Goal: Information Seeking & Learning: Learn about a topic

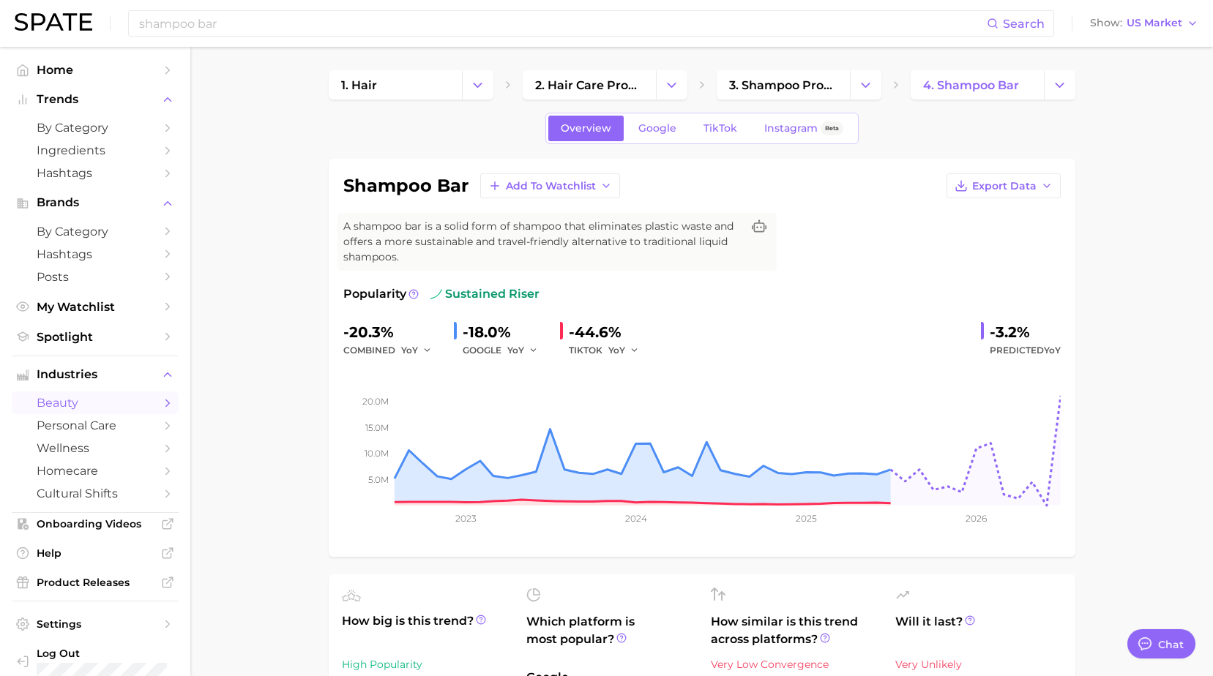
scroll to position [1, 0]
click at [67, 130] on span "by Category" at bounding box center [95, 128] width 117 height 14
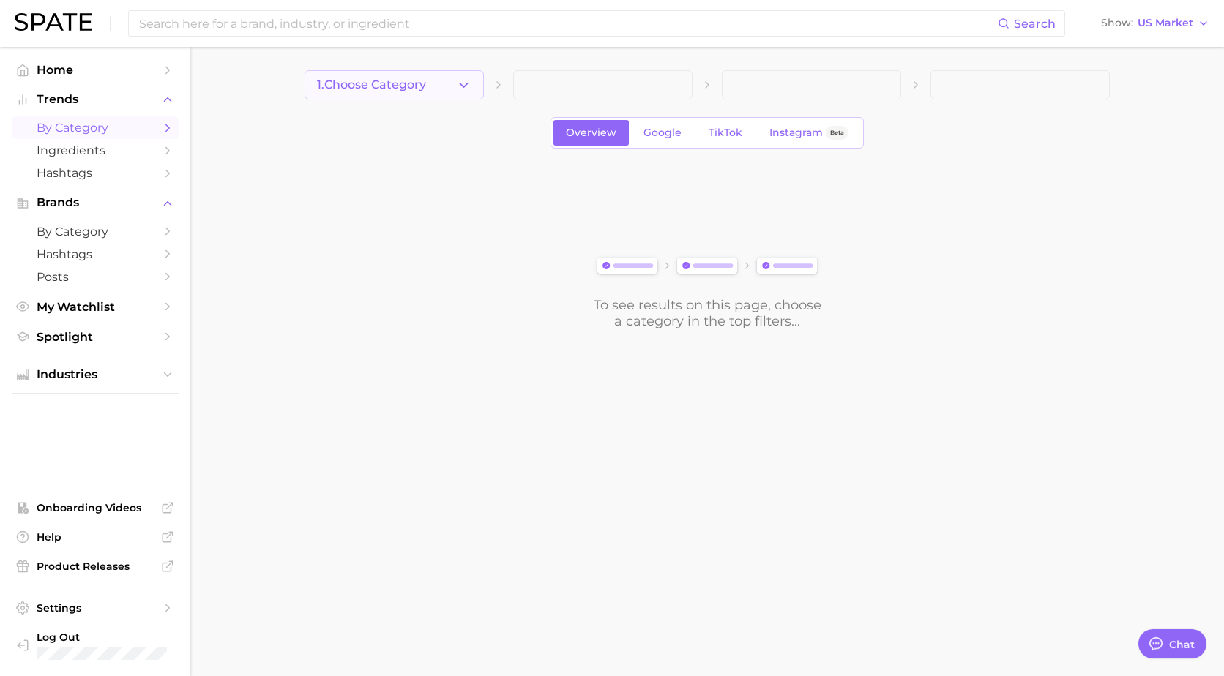
click at [425, 89] on span "1. Choose Category" at bounding box center [371, 84] width 109 height 13
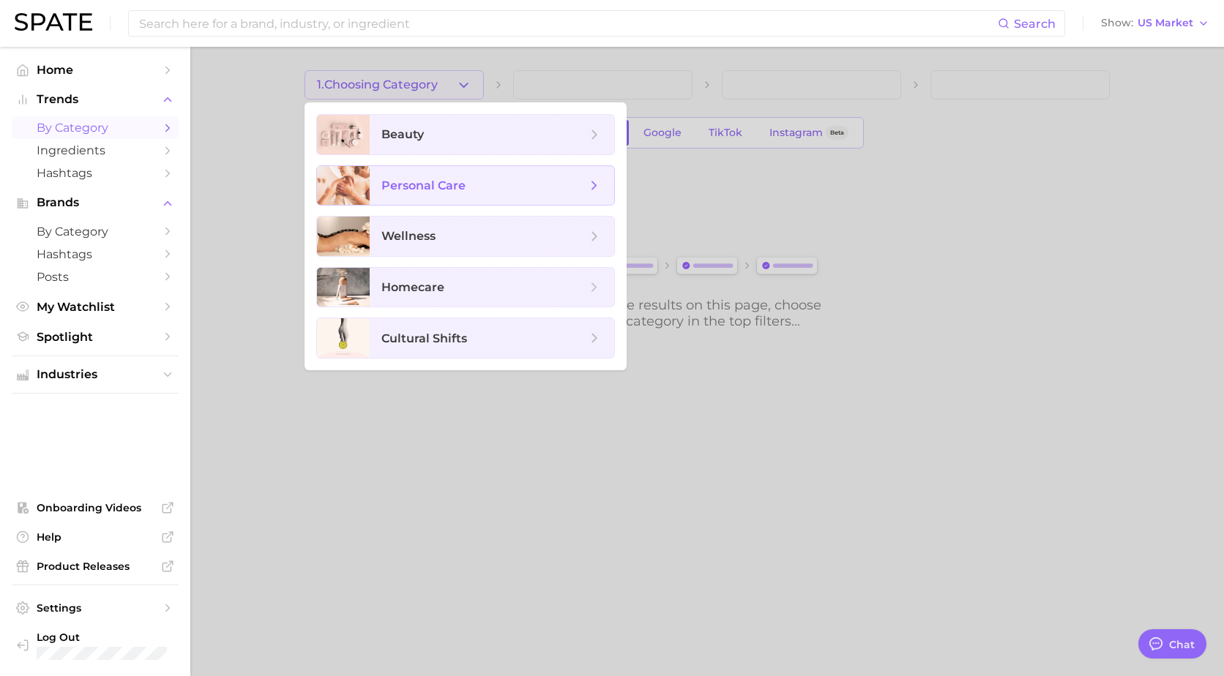
click at [420, 198] on span "personal care" at bounding box center [492, 186] width 245 height 40
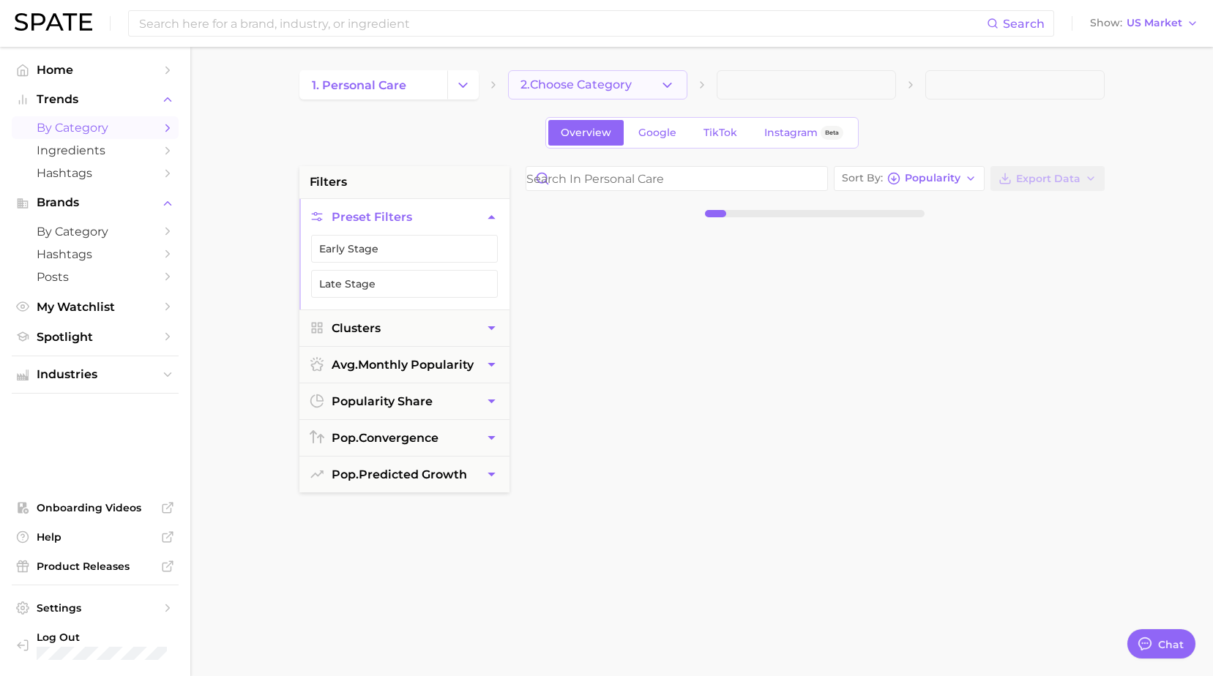
click at [589, 94] on button "2. Choose Category" at bounding box center [597, 84] width 179 height 29
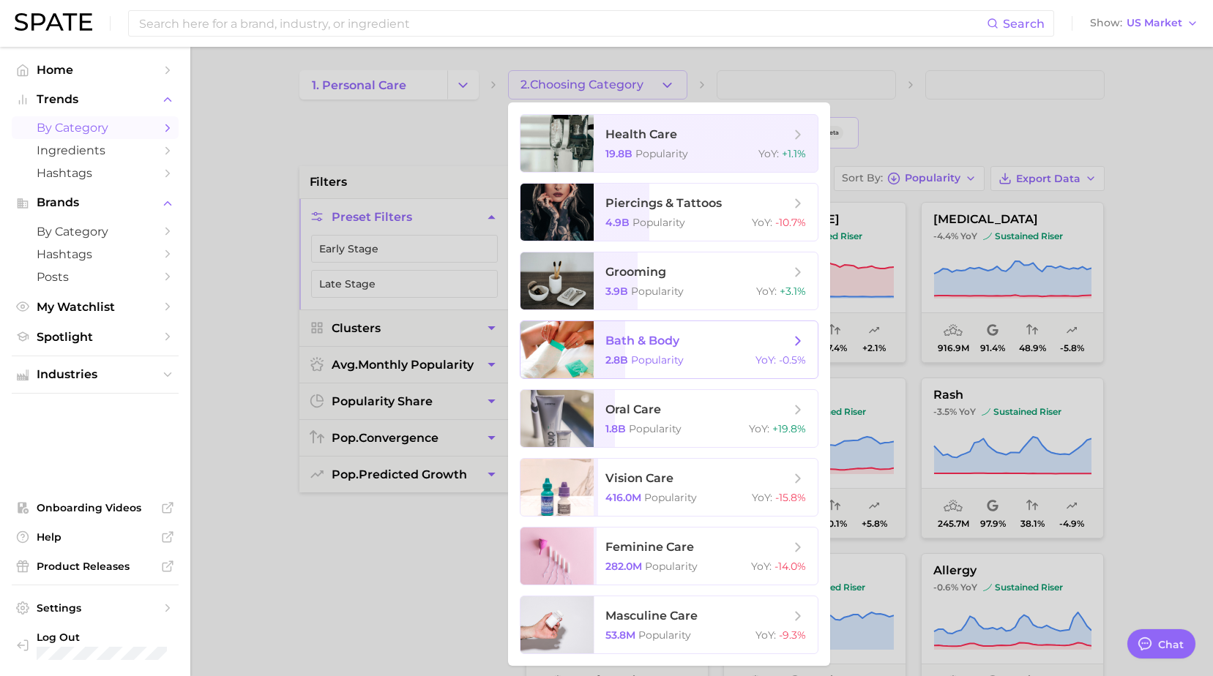
click at [656, 350] on span "bath & body 2.8b Popularity YoY : -0.5%" at bounding box center [706, 349] width 224 height 57
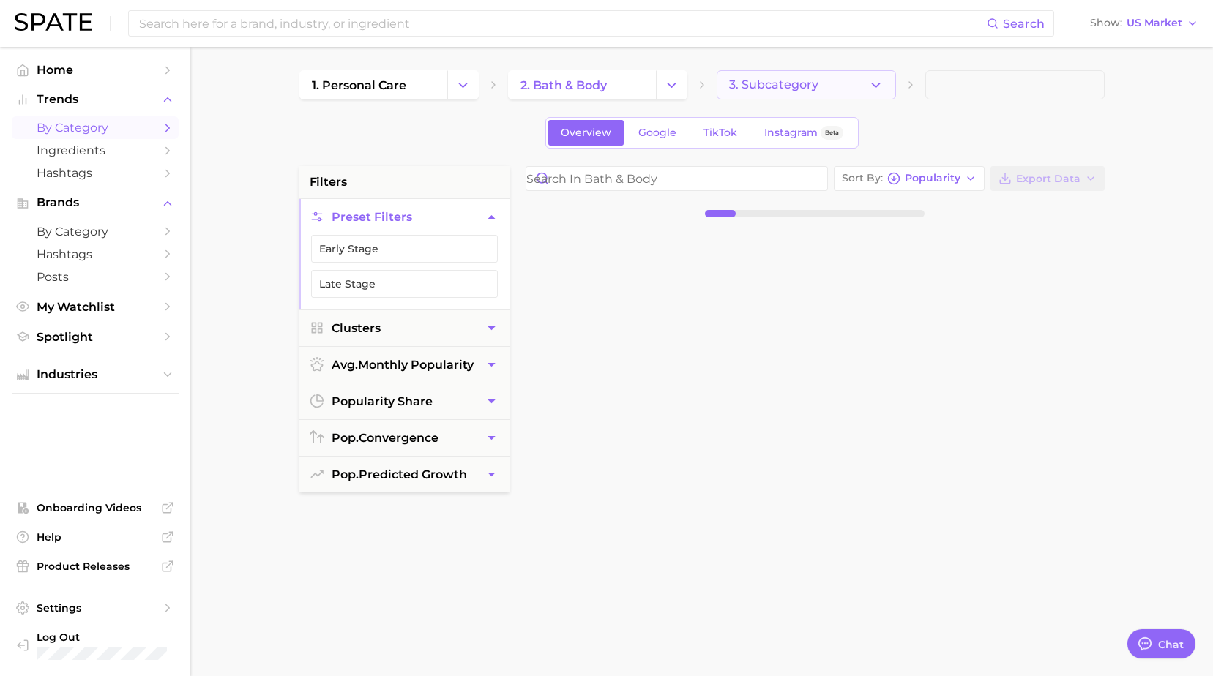
click at [765, 86] on span "3. Subcategory" at bounding box center [773, 84] width 89 height 13
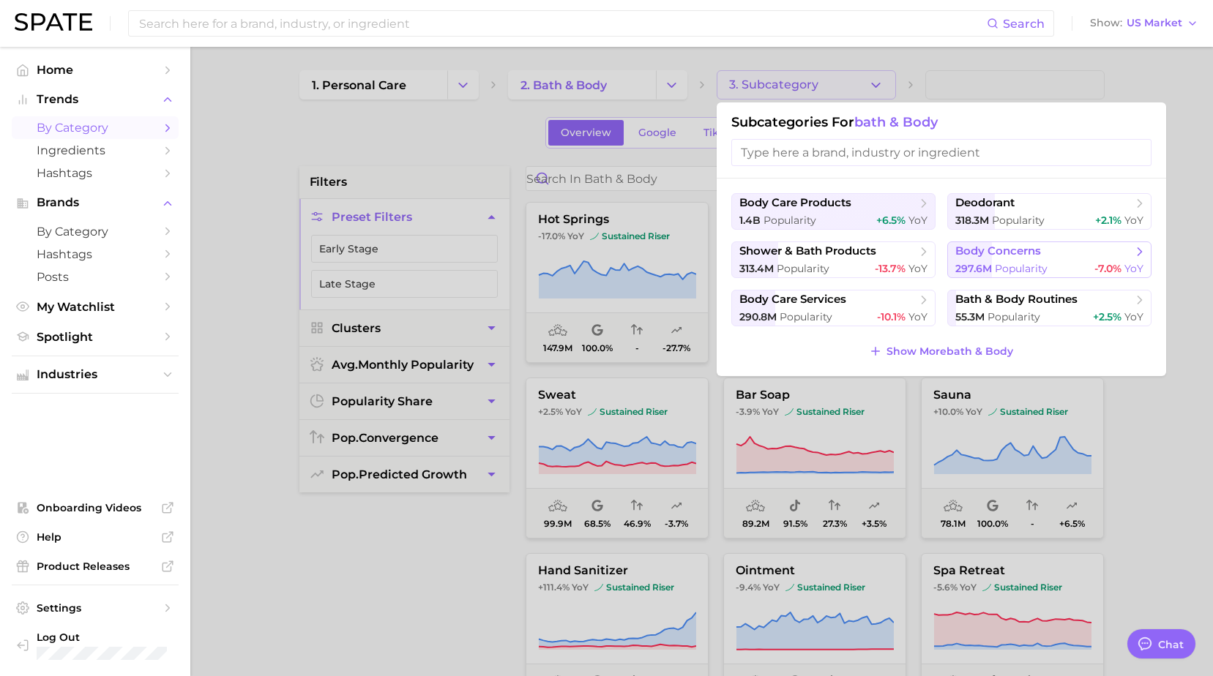
click at [1019, 263] on span "Popularity" at bounding box center [1021, 268] width 53 height 13
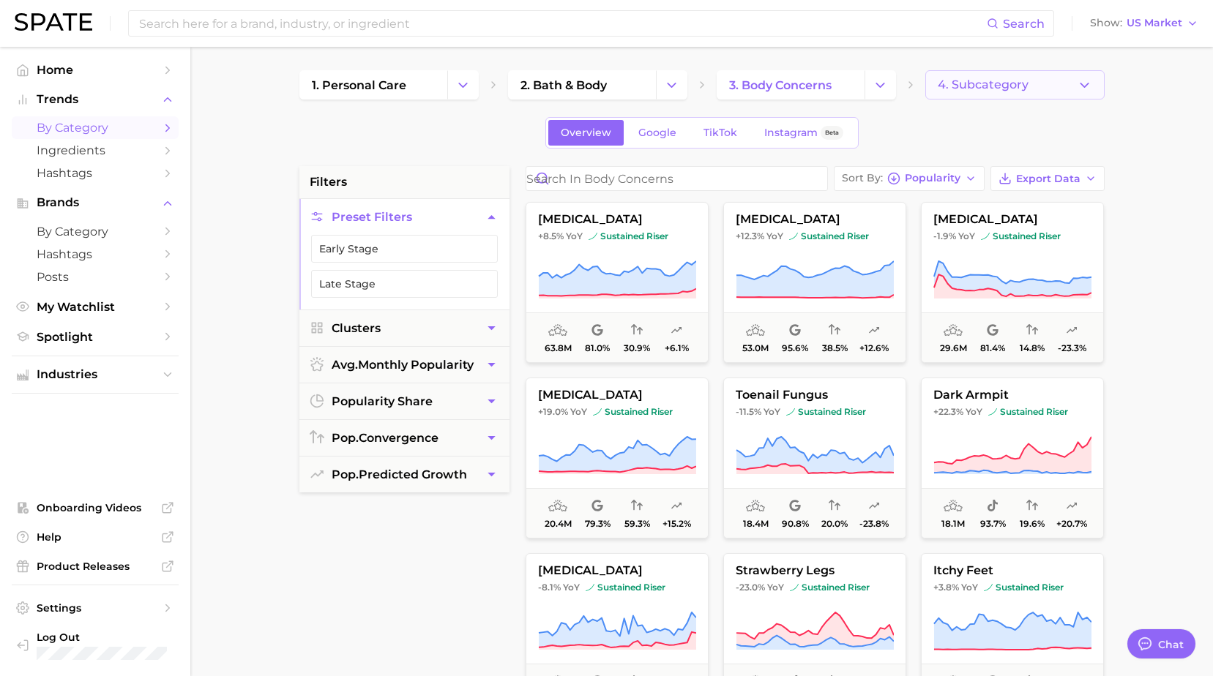
click at [996, 83] on span "4. Subcategory" at bounding box center [983, 84] width 91 height 13
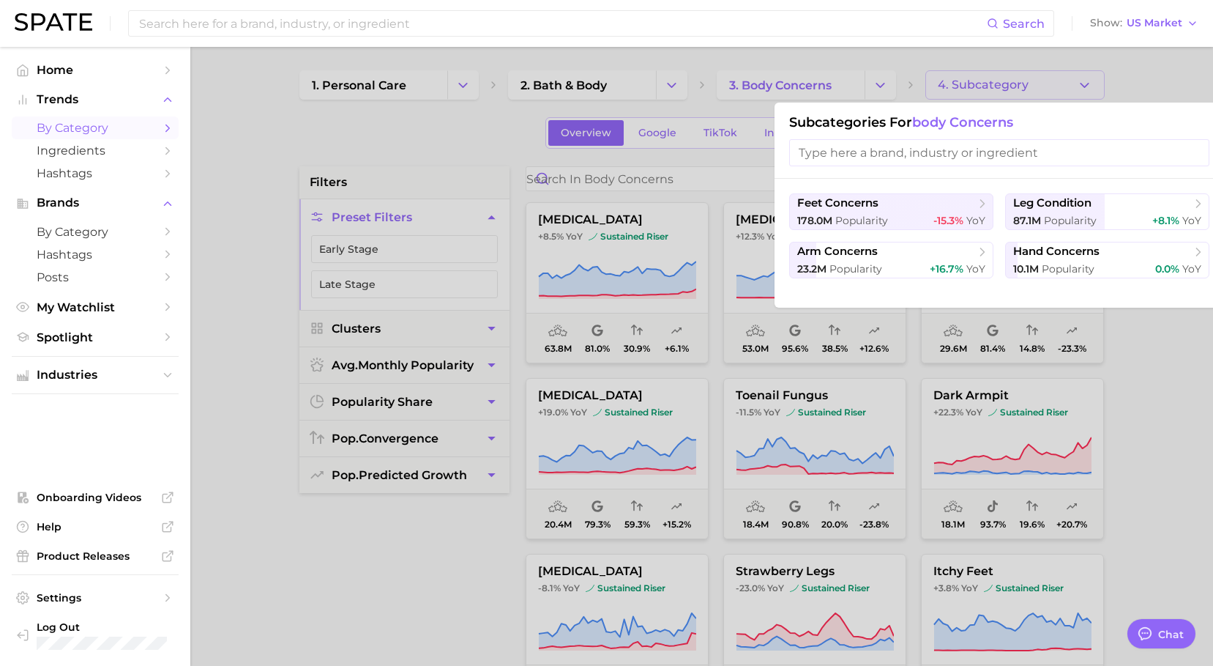
click at [948, 149] on input "search" at bounding box center [999, 152] width 420 height 27
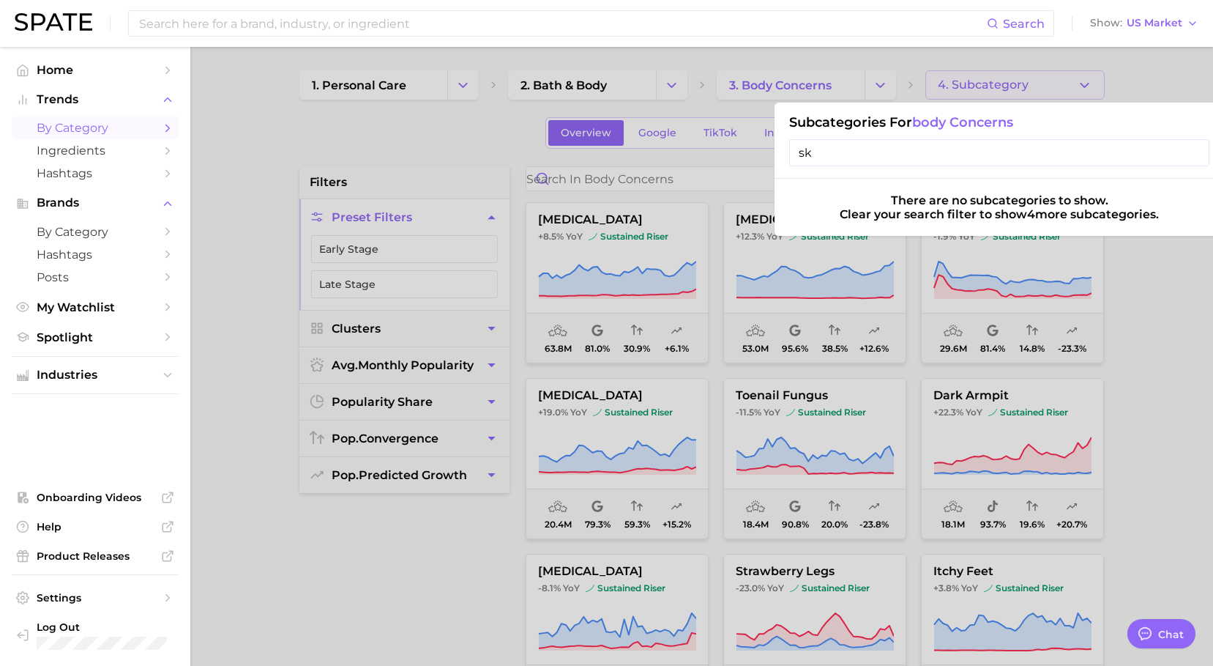
type input "s"
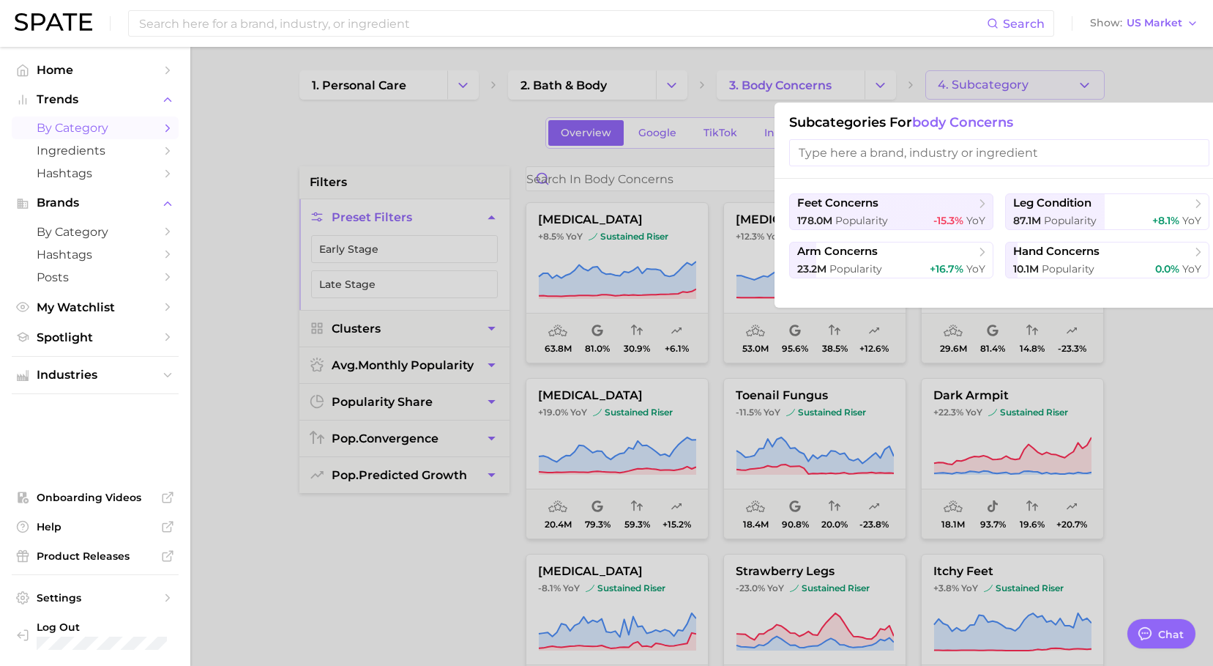
click at [888, 73] on div at bounding box center [606, 333] width 1213 height 666
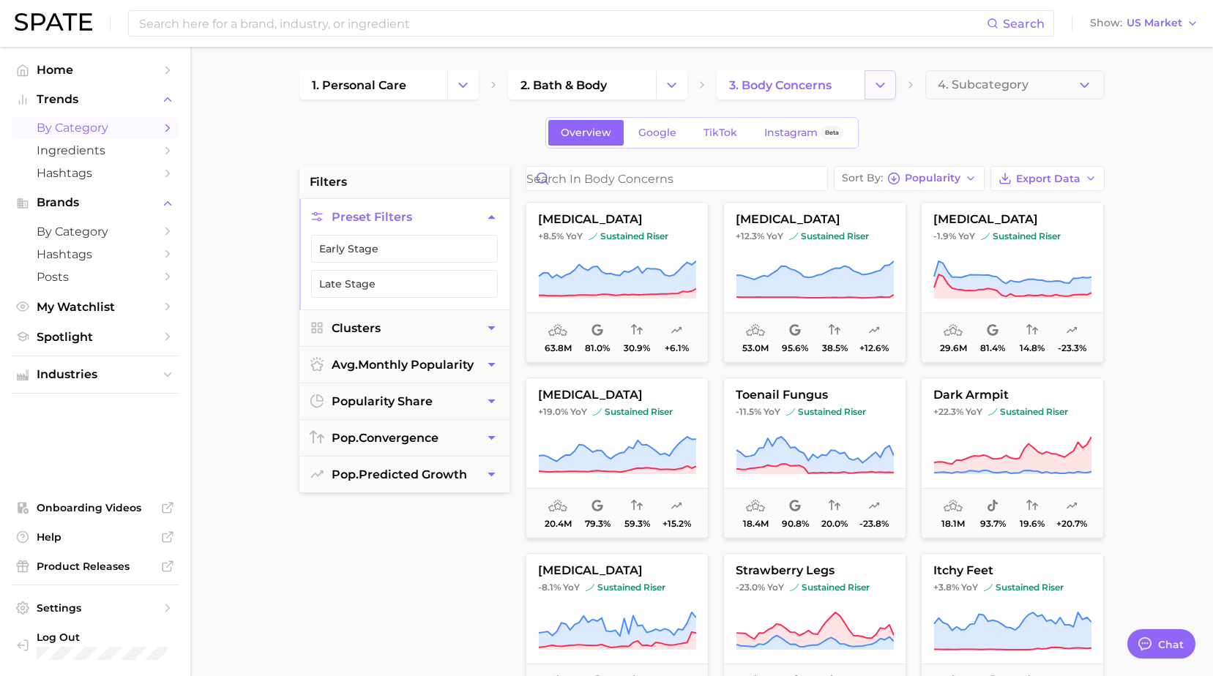
click at [887, 75] on button "Change Category" at bounding box center [880, 84] width 31 height 29
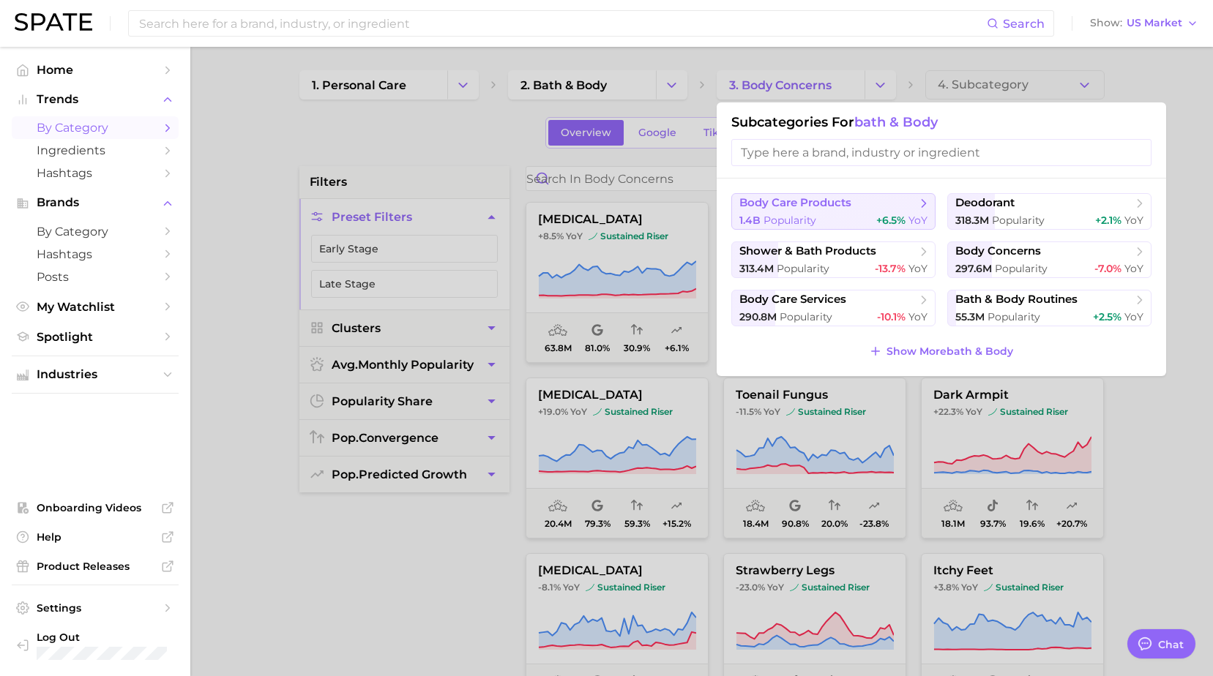
click at [838, 209] on span "body care products" at bounding box center [795, 203] width 112 height 14
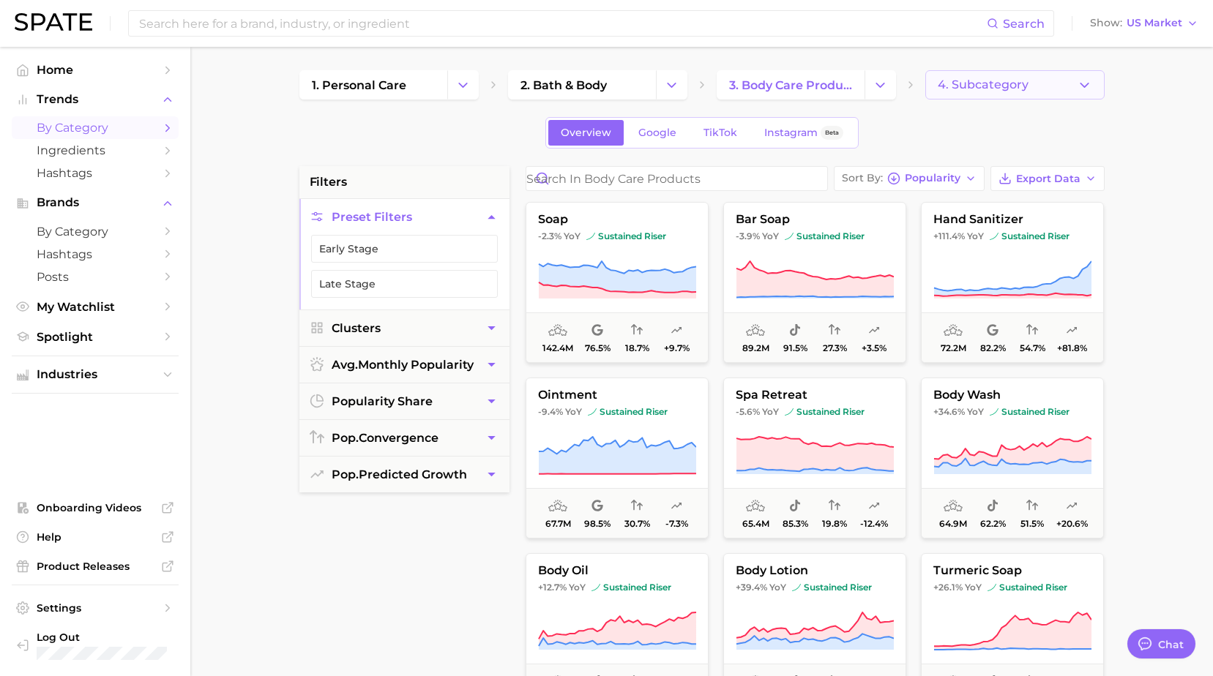
click at [1028, 90] on button "4. Subcategory" at bounding box center [1014, 84] width 179 height 29
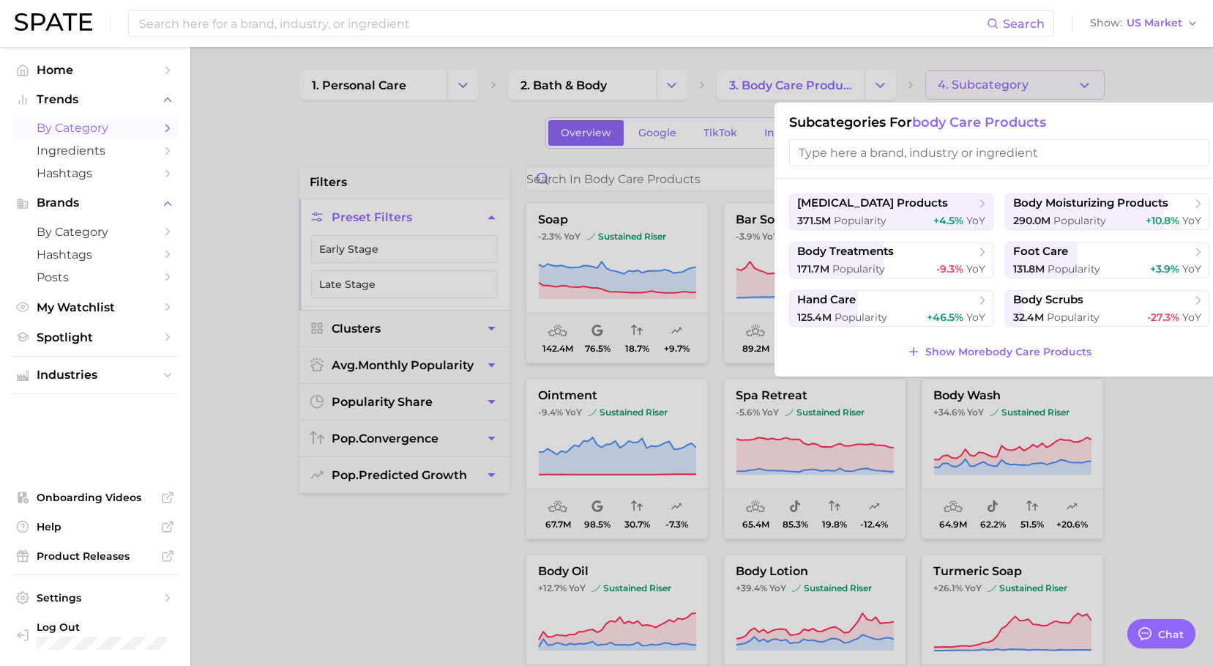
click at [450, 134] on div at bounding box center [606, 333] width 1213 height 666
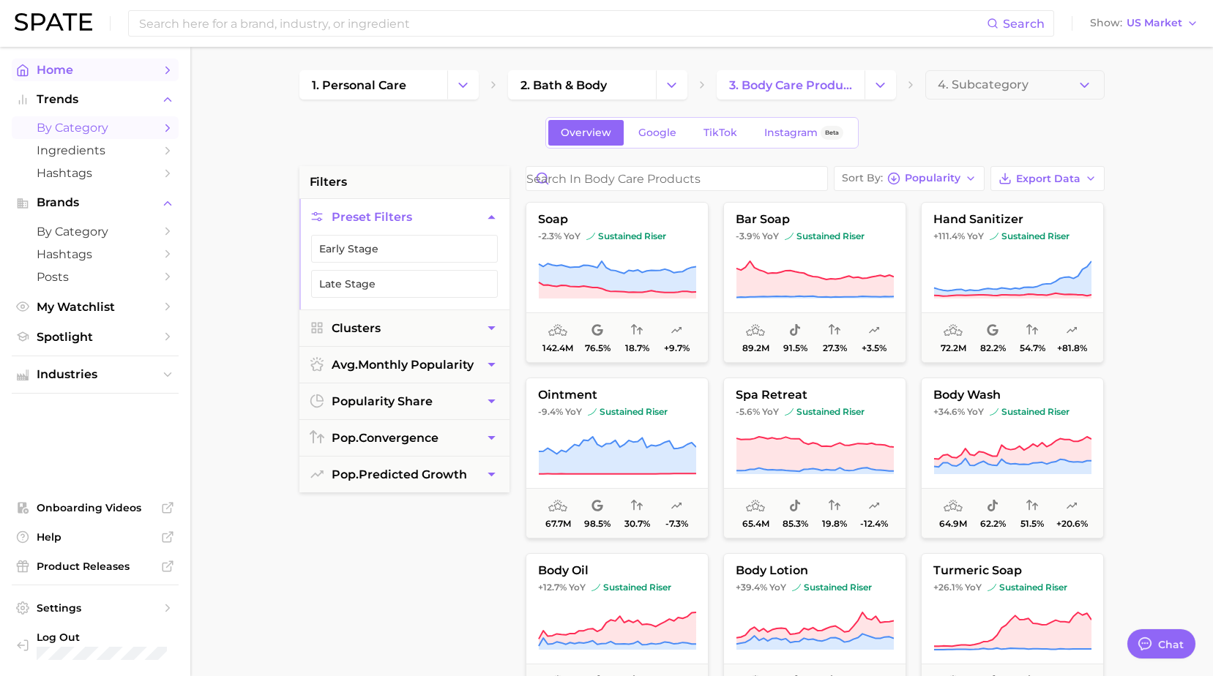
click at [70, 70] on span "Home" at bounding box center [95, 70] width 117 height 14
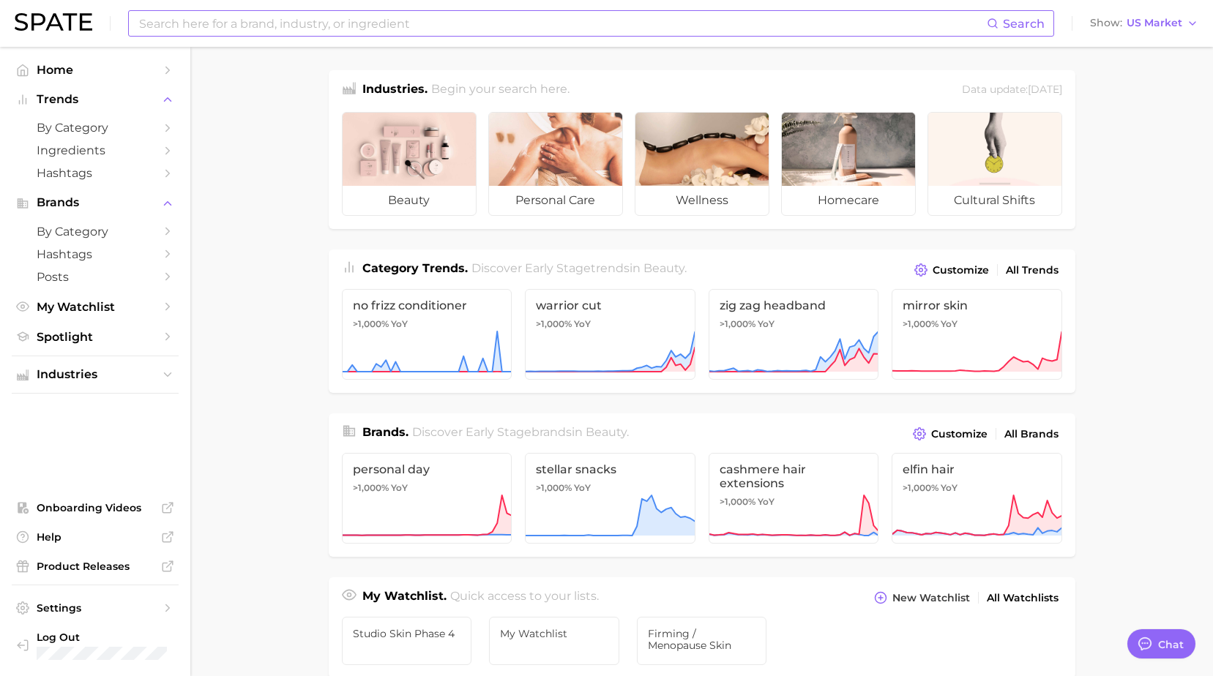
click at [393, 25] on input at bounding box center [562, 23] width 849 height 25
type input "body lotions"
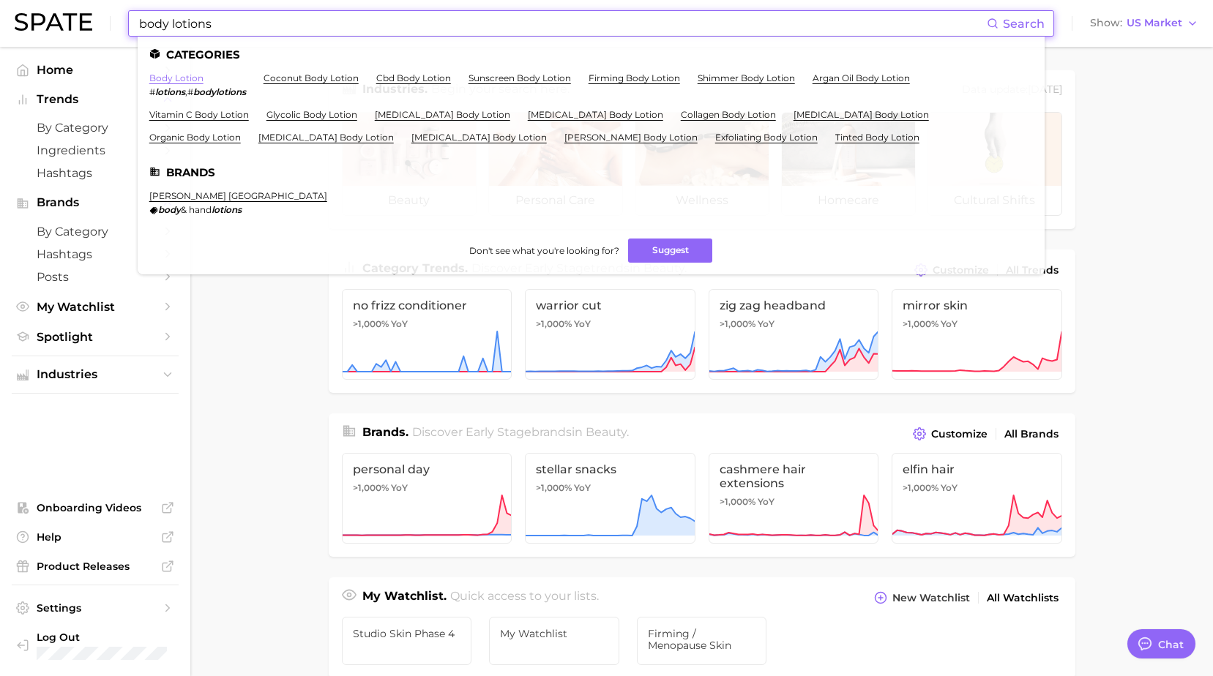
click at [181, 76] on link "body lotion" at bounding box center [176, 77] width 54 height 11
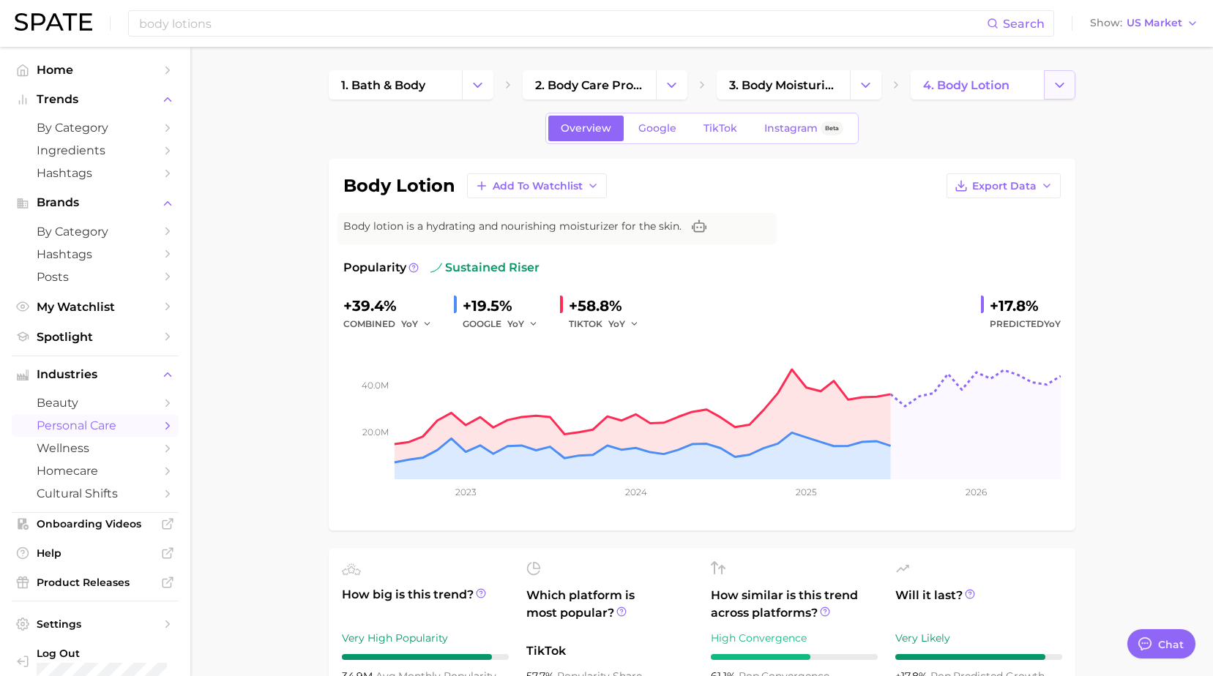
click at [1065, 87] on icon "Change Category" at bounding box center [1059, 85] width 15 height 15
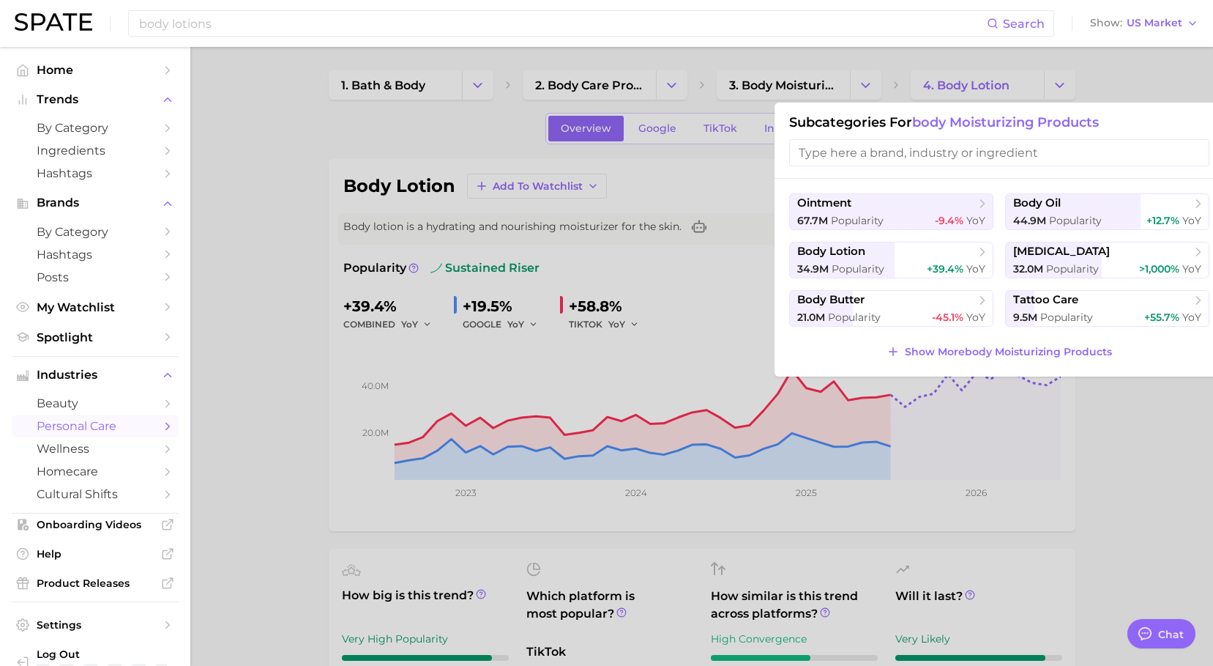
click at [278, 368] on div at bounding box center [606, 333] width 1213 height 666
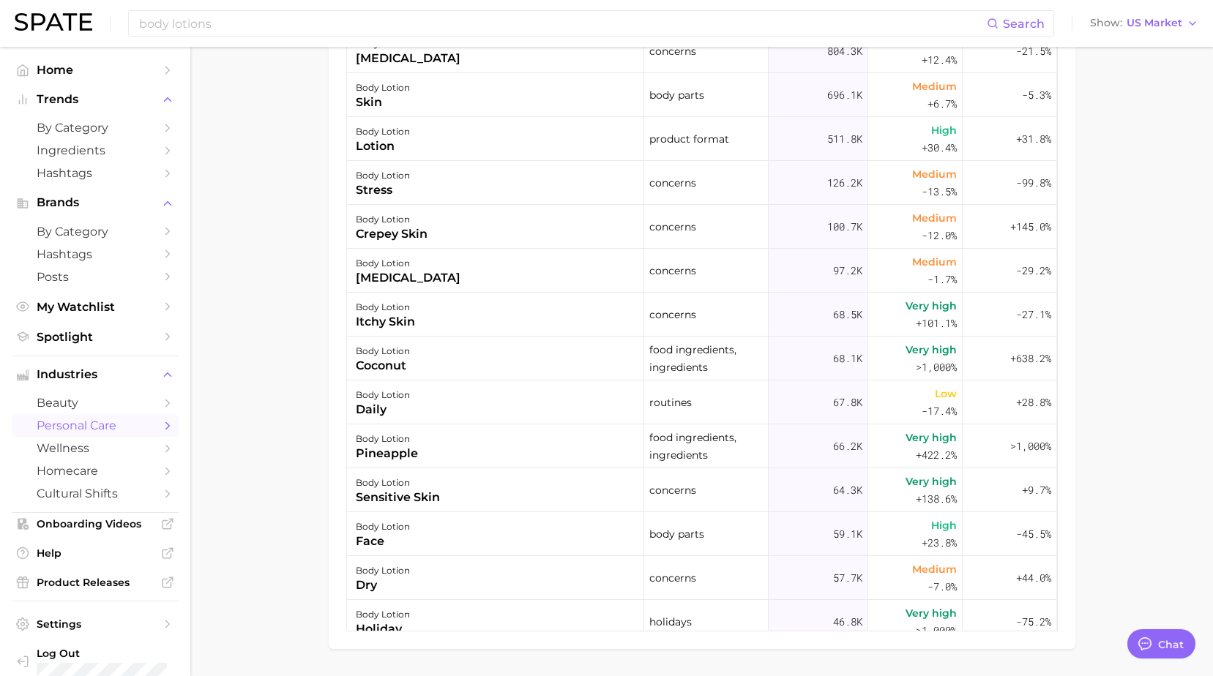
scroll to position [994, 0]
